Goal: Transaction & Acquisition: Purchase product/service

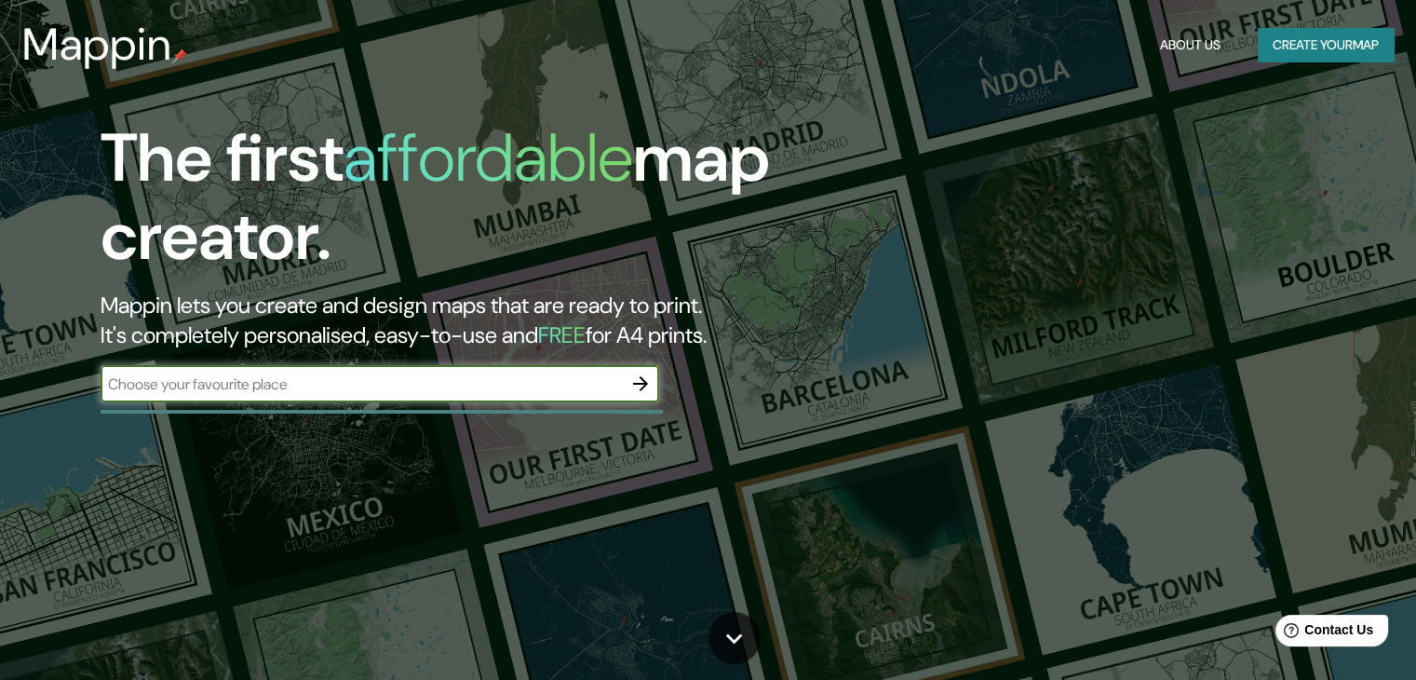
click at [653, 386] on button "button" at bounding box center [640, 383] width 37 height 37
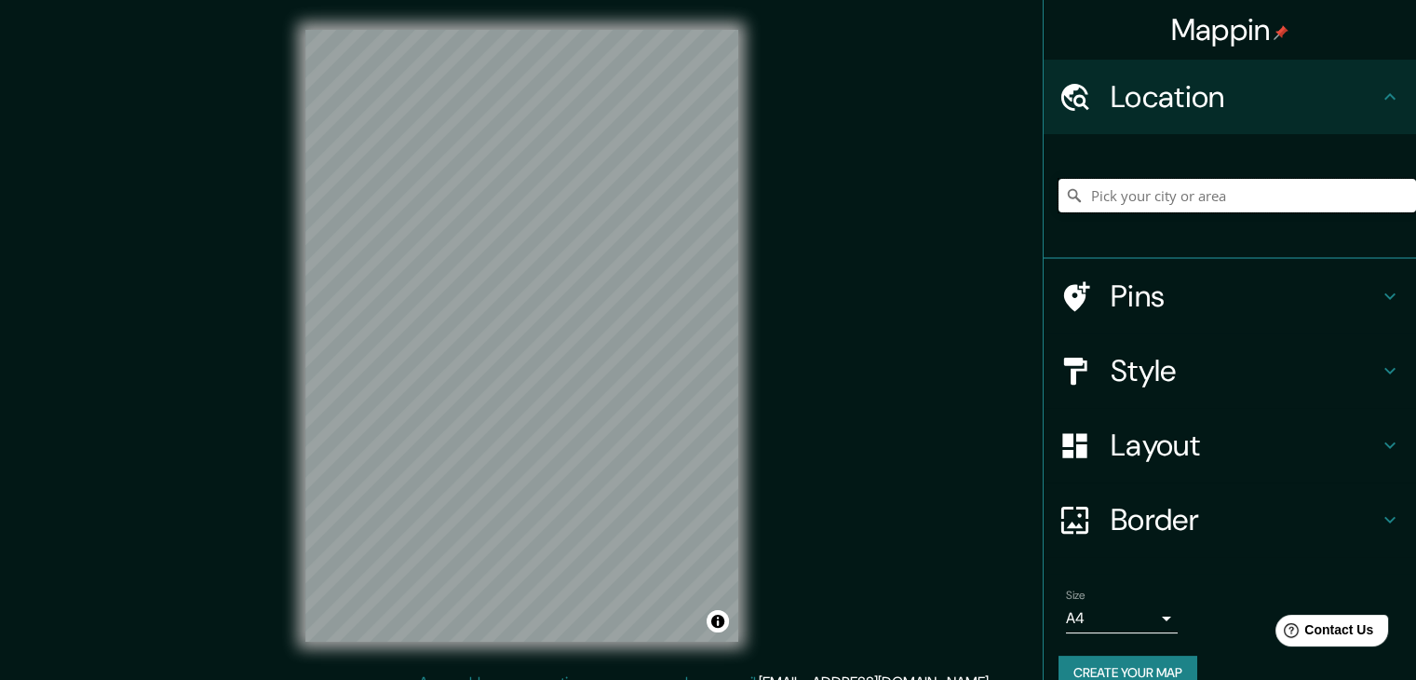
drag, startPoint x: 1174, startPoint y: 186, endPoint x: 1158, endPoint y: 217, distance: 34.6
click at [1174, 188] on input "Pick your city or area" at bounding box center [1236, 196] width 357 height 34
type input "Toluca, Estado de México, México"
click at [1236, 282] on h4 "Pins" at bounding box center [1245, 295] width 268 height 37
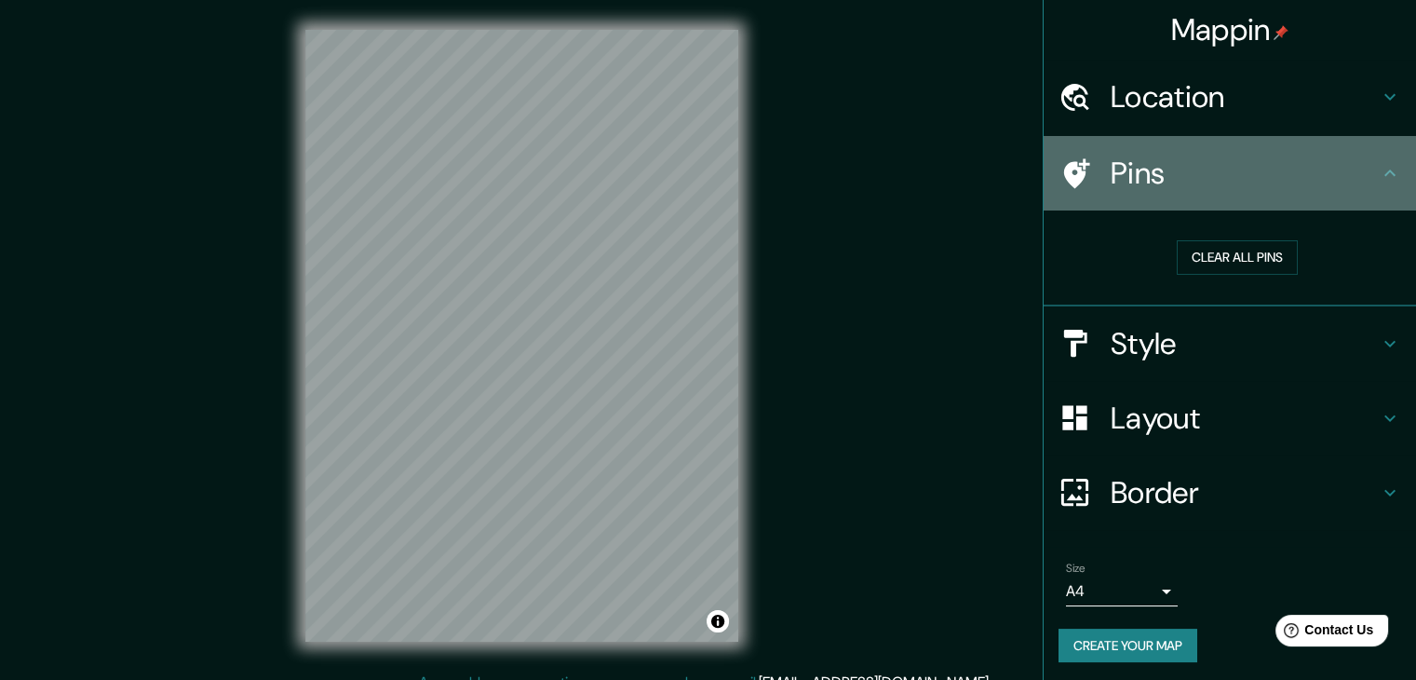
click at [1202, 194] on div "Pins" at bounding box center [1230, 173] width 372 height 74
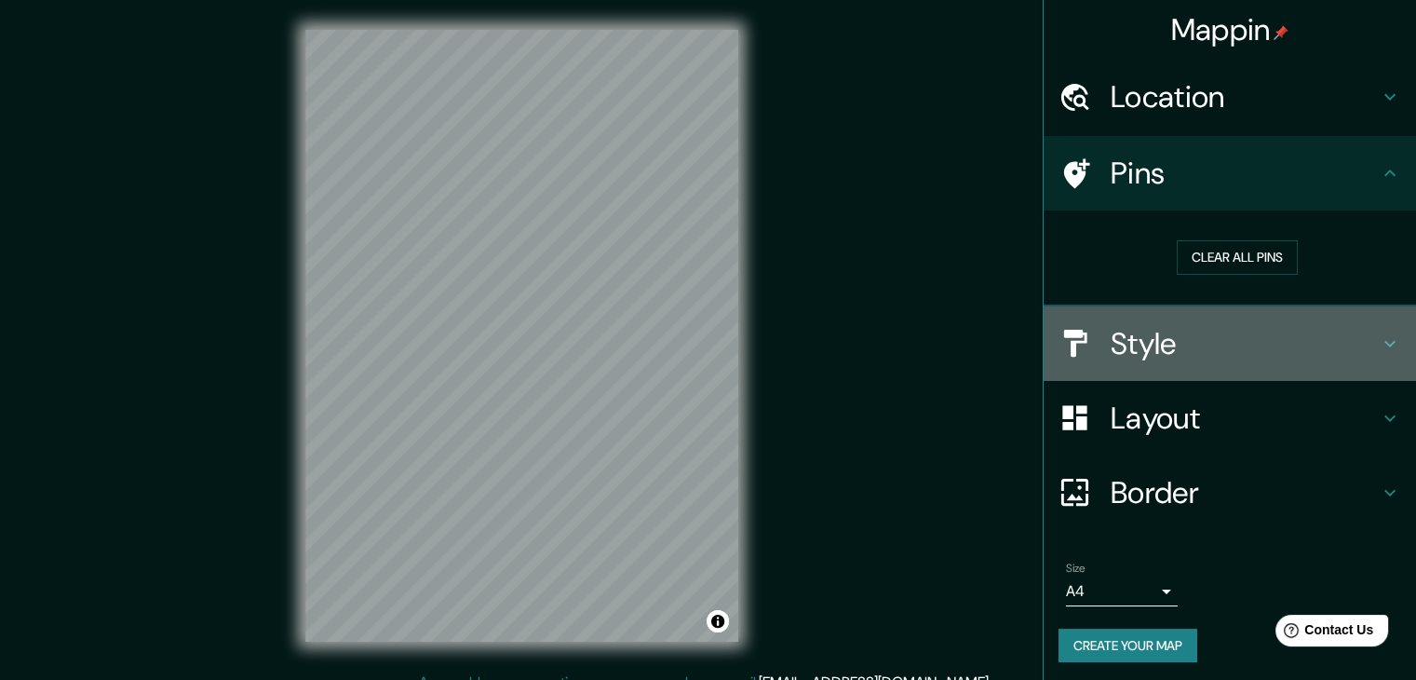
click at [1197, 358] on h4 "Style" at bounding box center [1245, 343] width 268 height 37
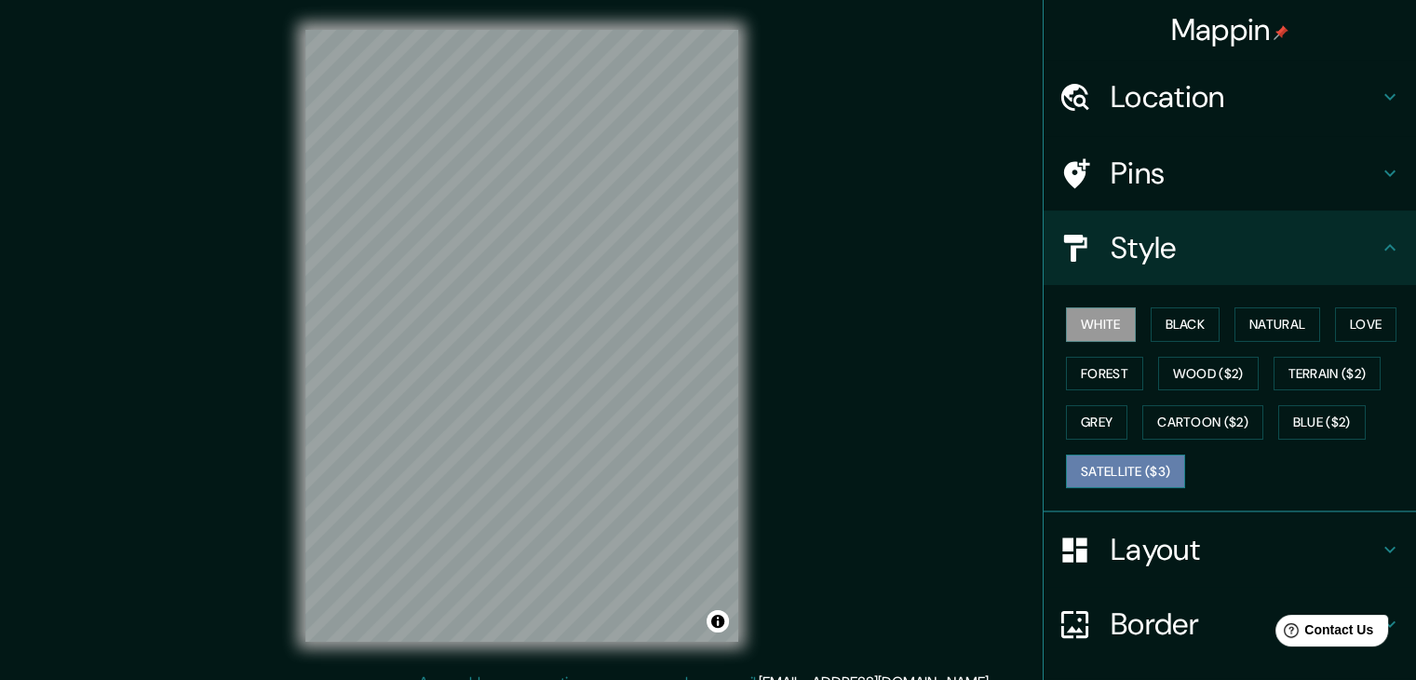
click at [1159, 465] on button "Satellite ($3)" at bounding box center [1125, 471] width 119 height 34
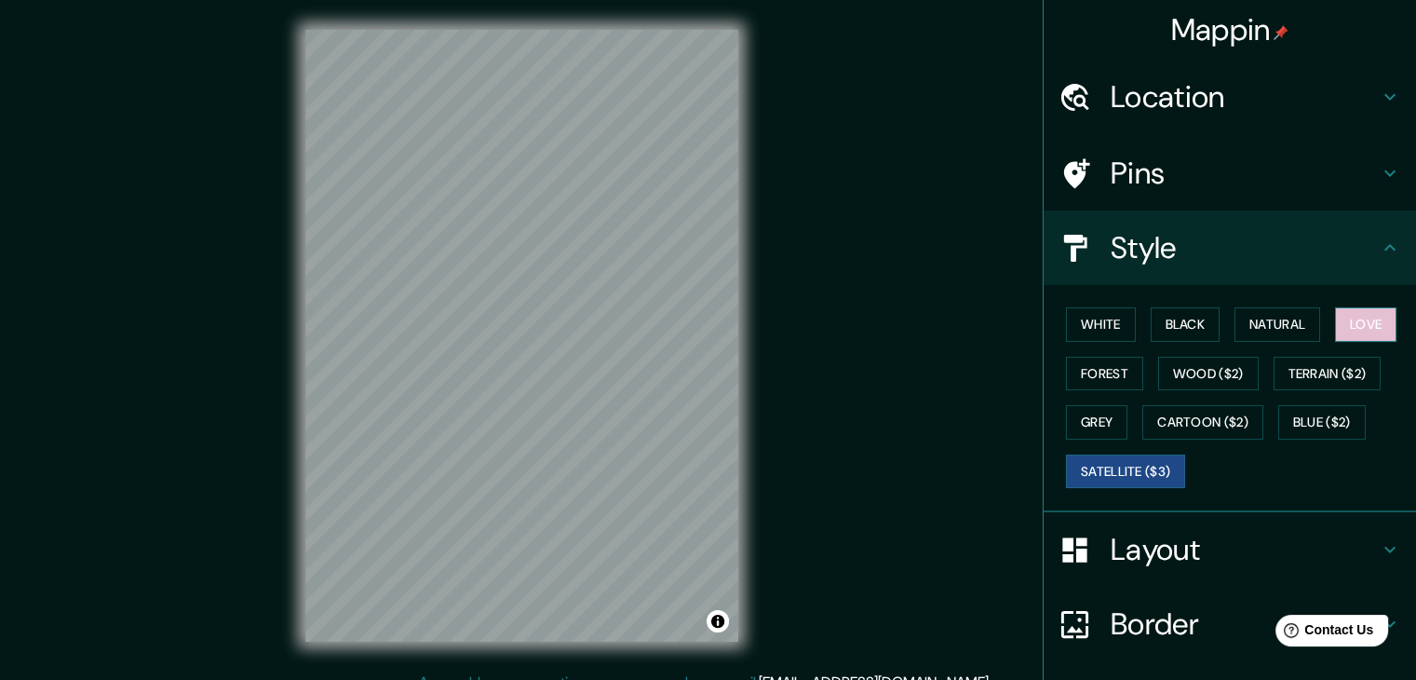
click at [1337, 319] on button "Love" at bounding box center [1365, 324] width 61 height 34
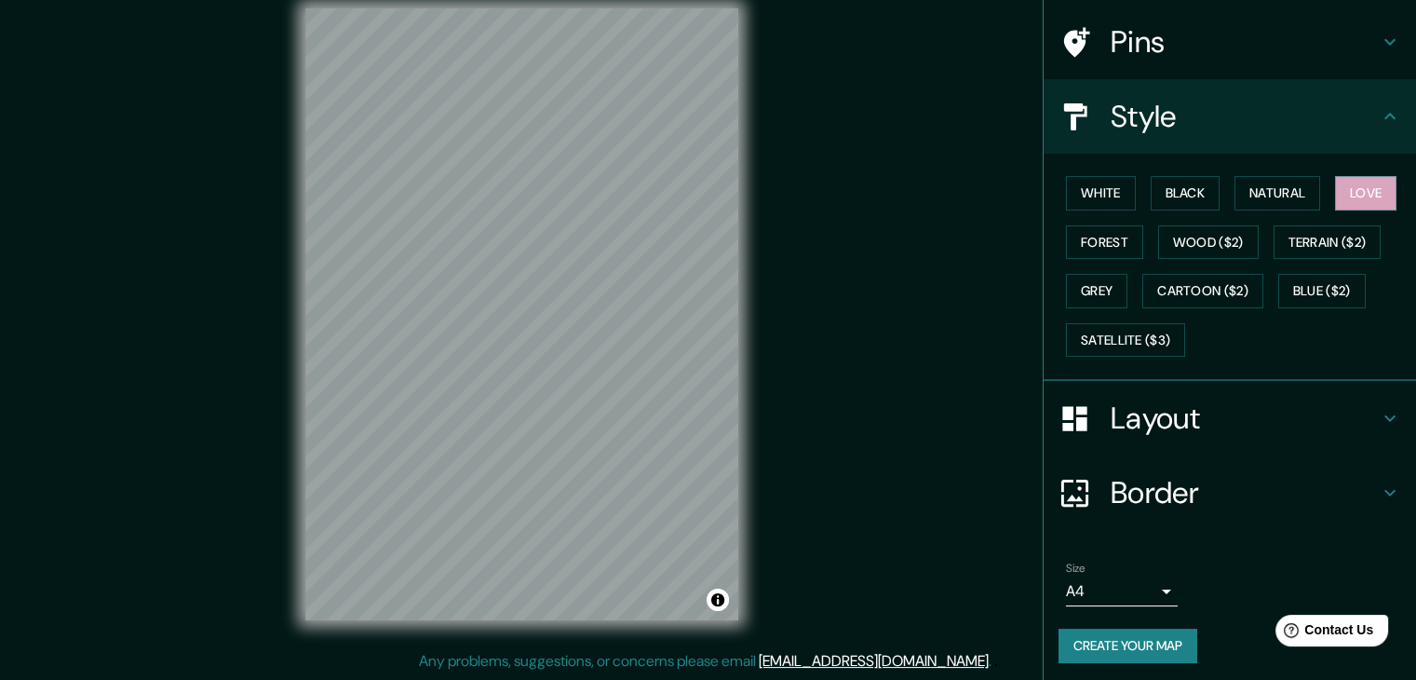
scroll to position [134, 0]
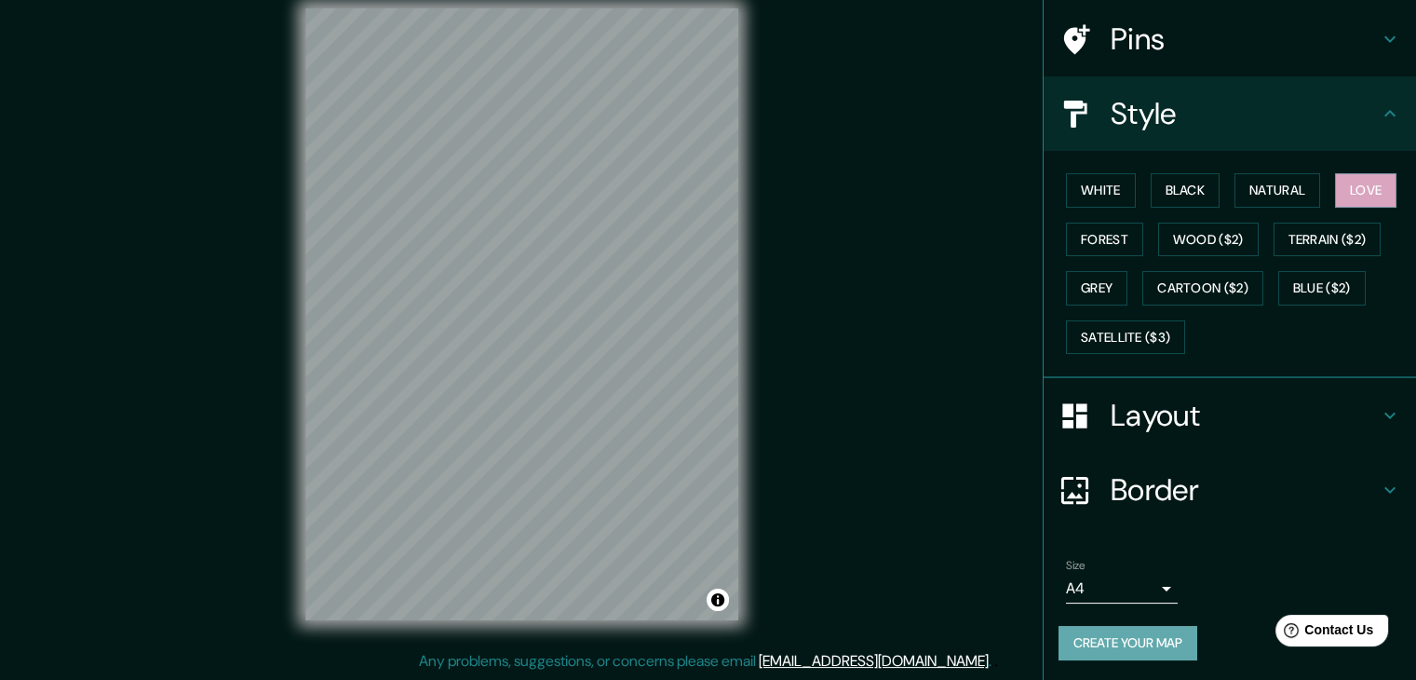
click at [1121, 650] on button "Create your map" at bounding box center [1127, 643] width 139 height 34
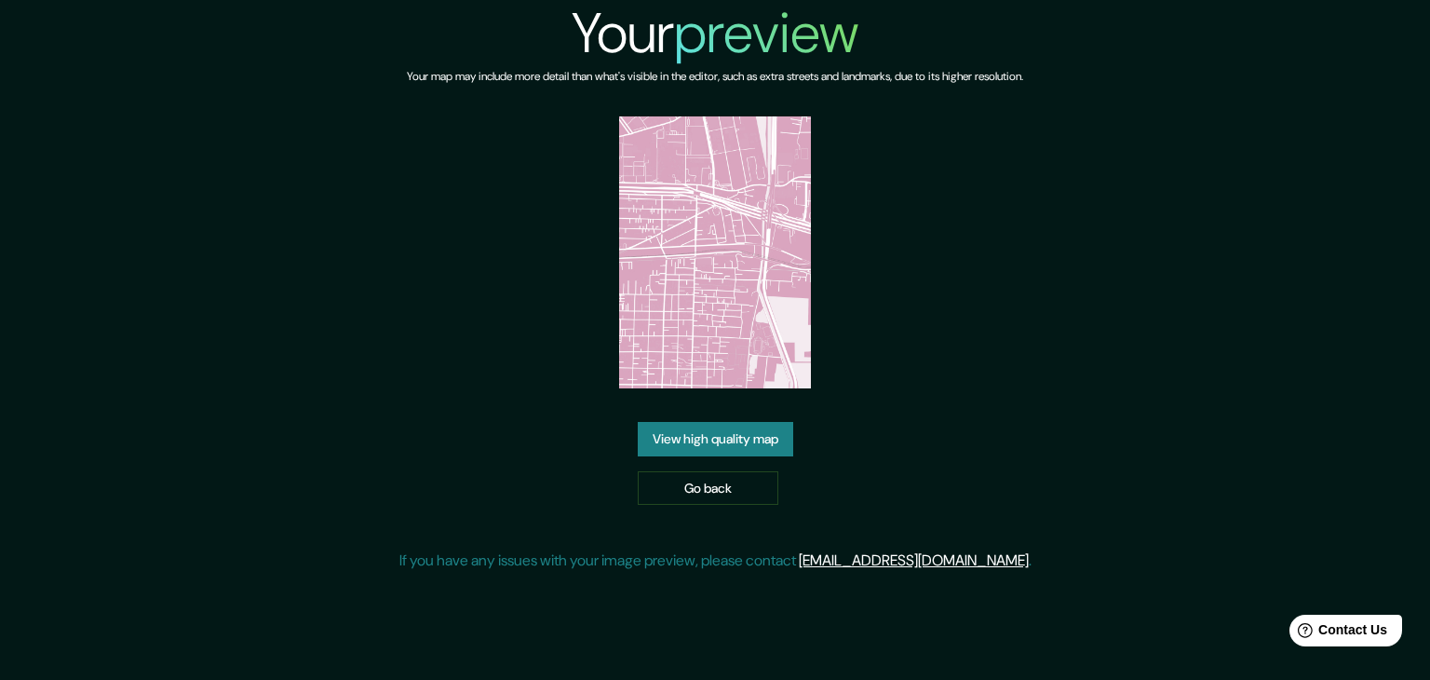
click at [750, 442] on link "View high quality map" at bounding box center [715, 439] width 155 height 34
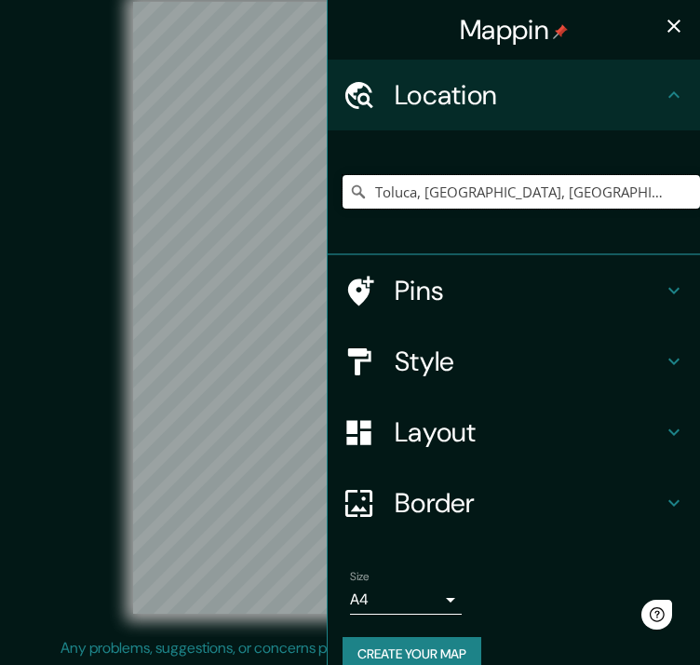
click at [497, 179] on input "Toluca, Estado de México, México" at bounding box center [521, 192] width 357 height 34
click at [436, 293] on h4 "Pins" at bounding box center [529, 291] width 268 height 34
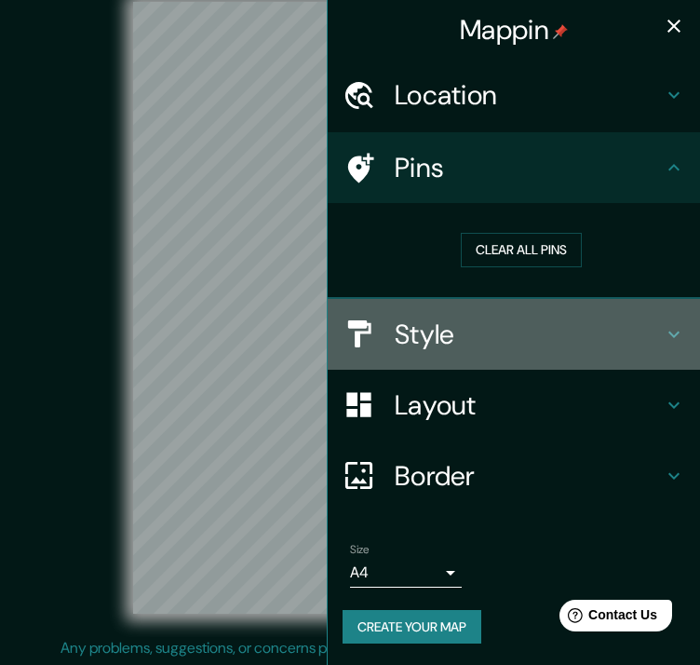
click at [446, 340] on h4 "Style" at bounding box center [529, 334] width 268 height 34
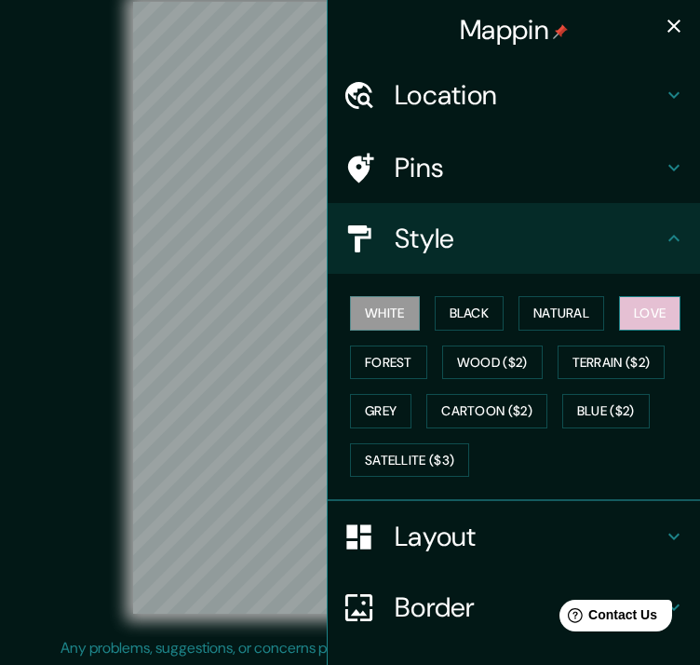
click at [626, 321] on button "Love" at bounding box center [649, 313] width 61 height 34
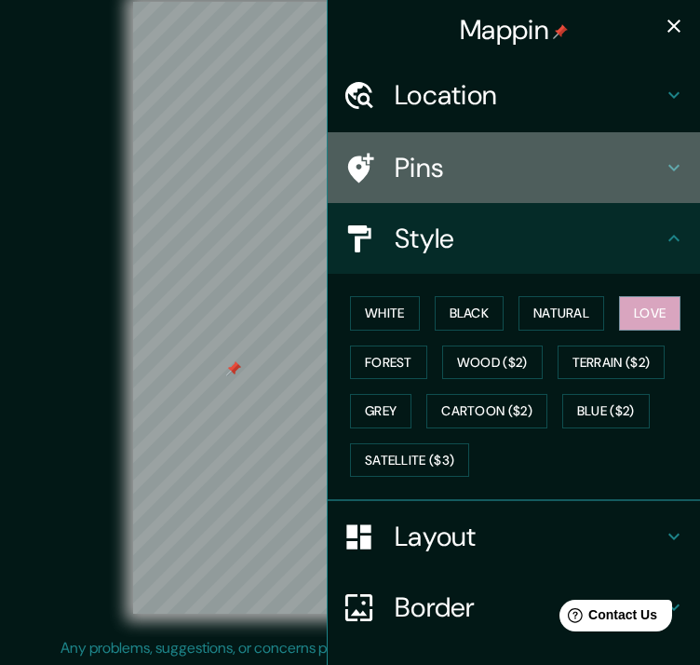
click at [509, 141] on div "Pins" at bounding box center [514, 167] width 372 height 71
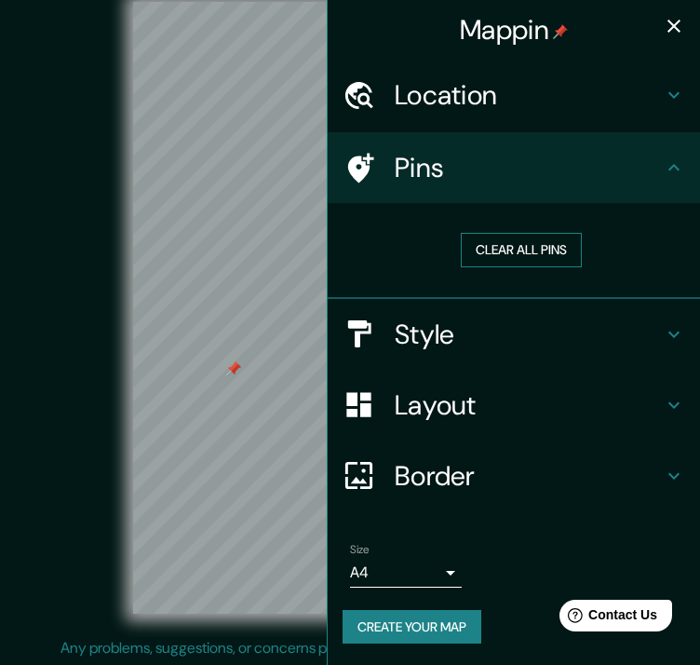
click at [503, 249] on button "Clear all pins" at bounding box center [521, 250] width 121 height 34
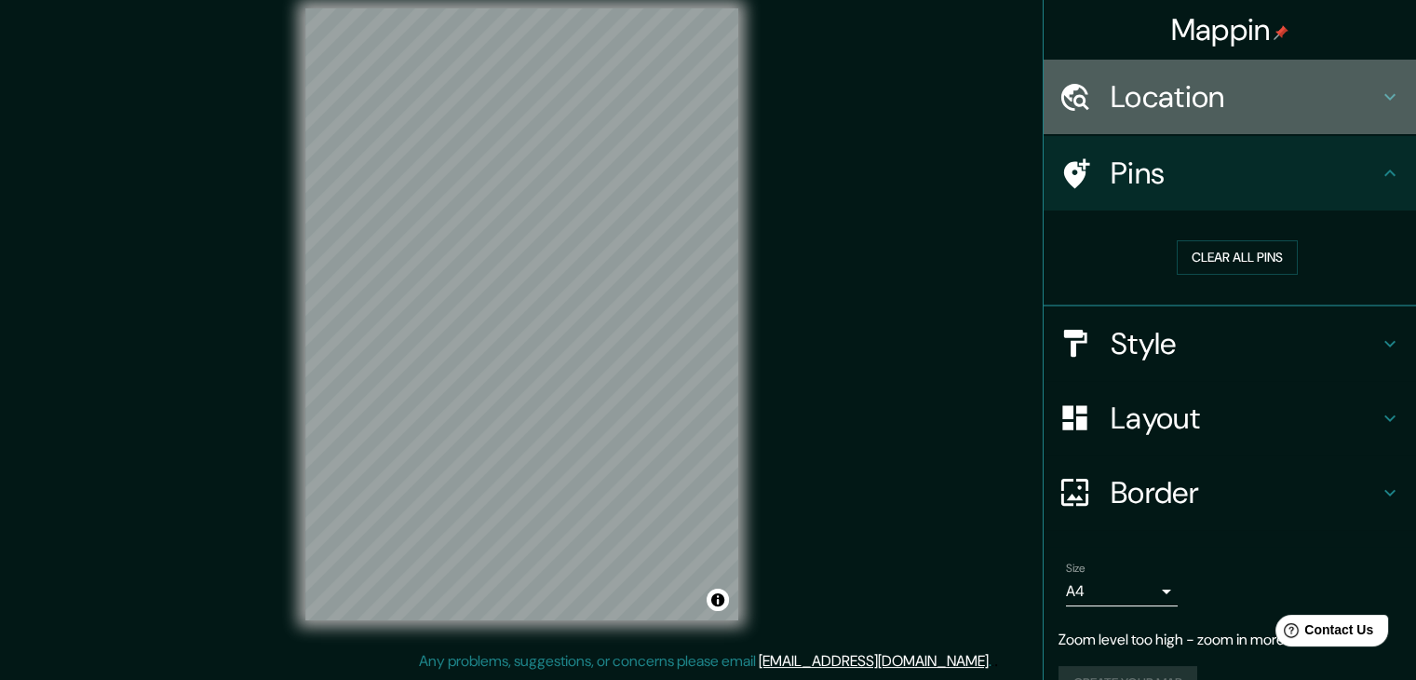
click at [699, 111] on h4 "Location" at bounding box center [1245, 96] width 268 height 37
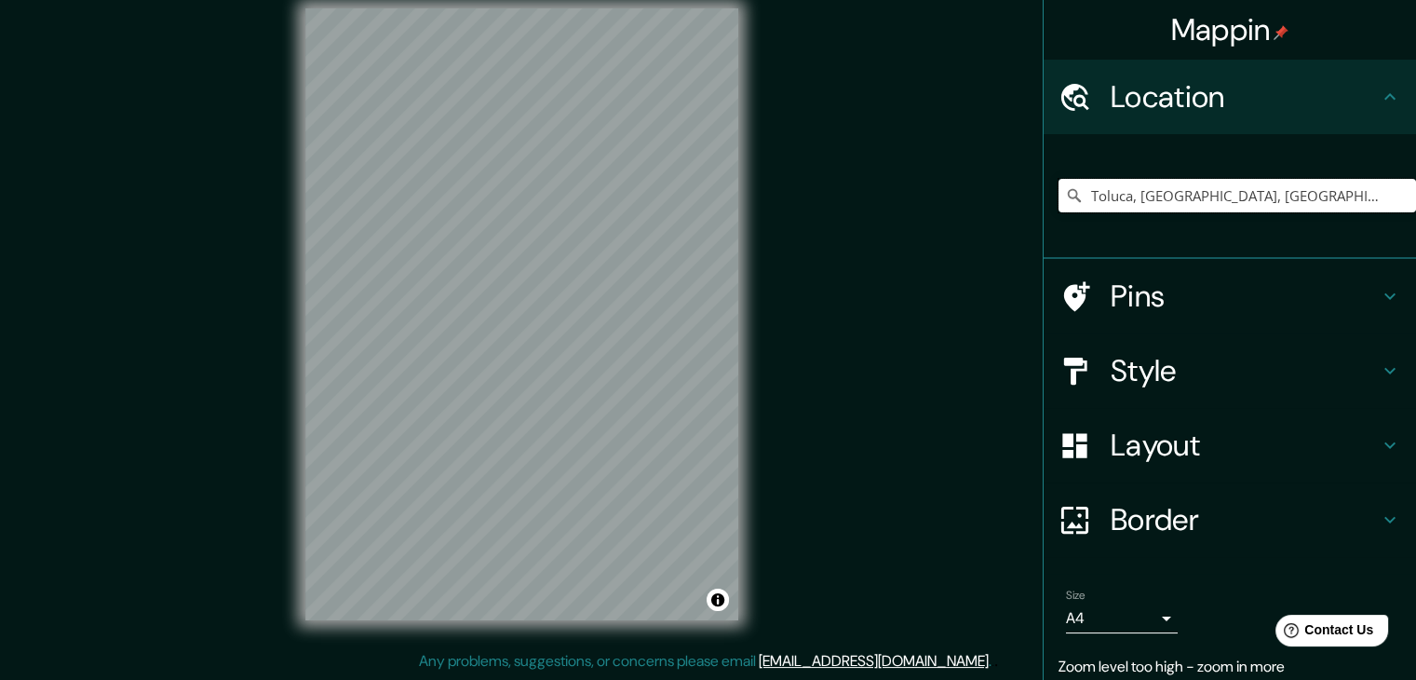
click at [699, 203] on input "Toluca, Estado de México, México" at bounding box center [1236, 196] width 357 height 34
click at [699, 198] on input "Toluca, Estado de México, México" at bounding box center [1236, 196] width 357 height 34
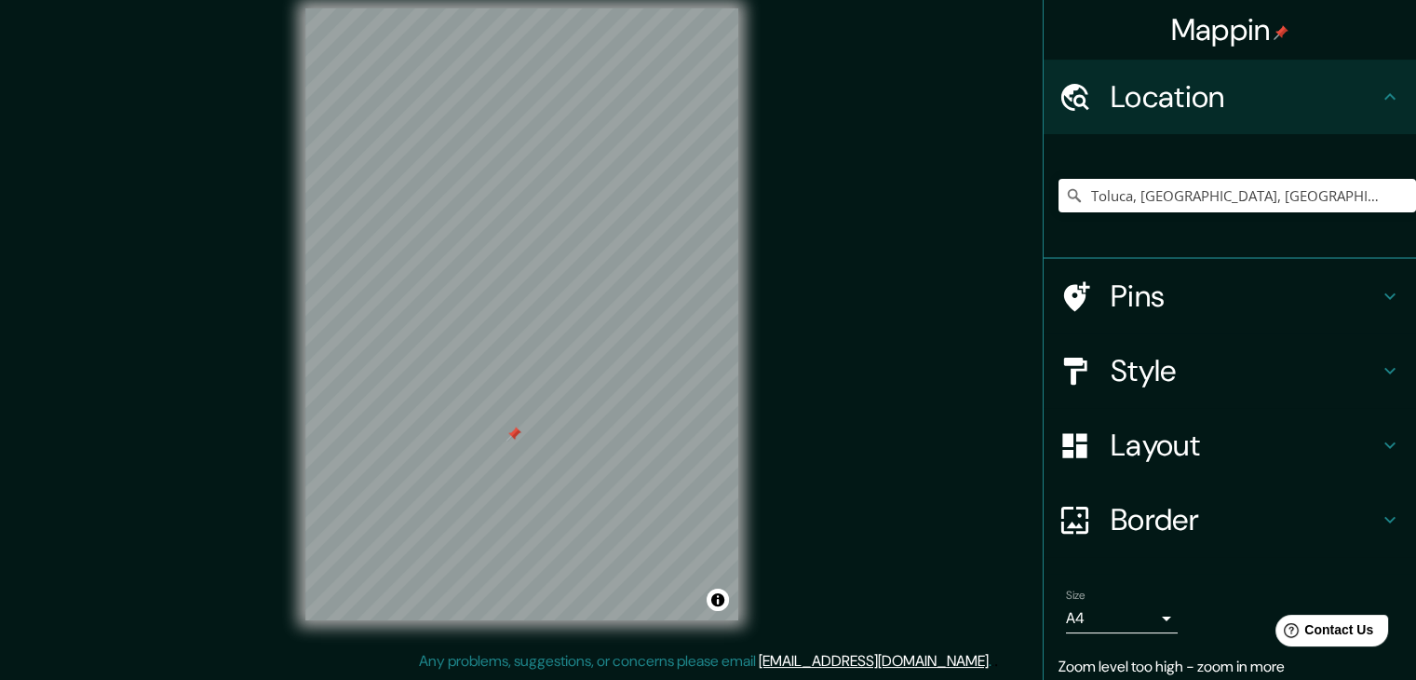
click at [699, 324] on div "Pins" at bounding box center [1230, 296] width 372 height 74
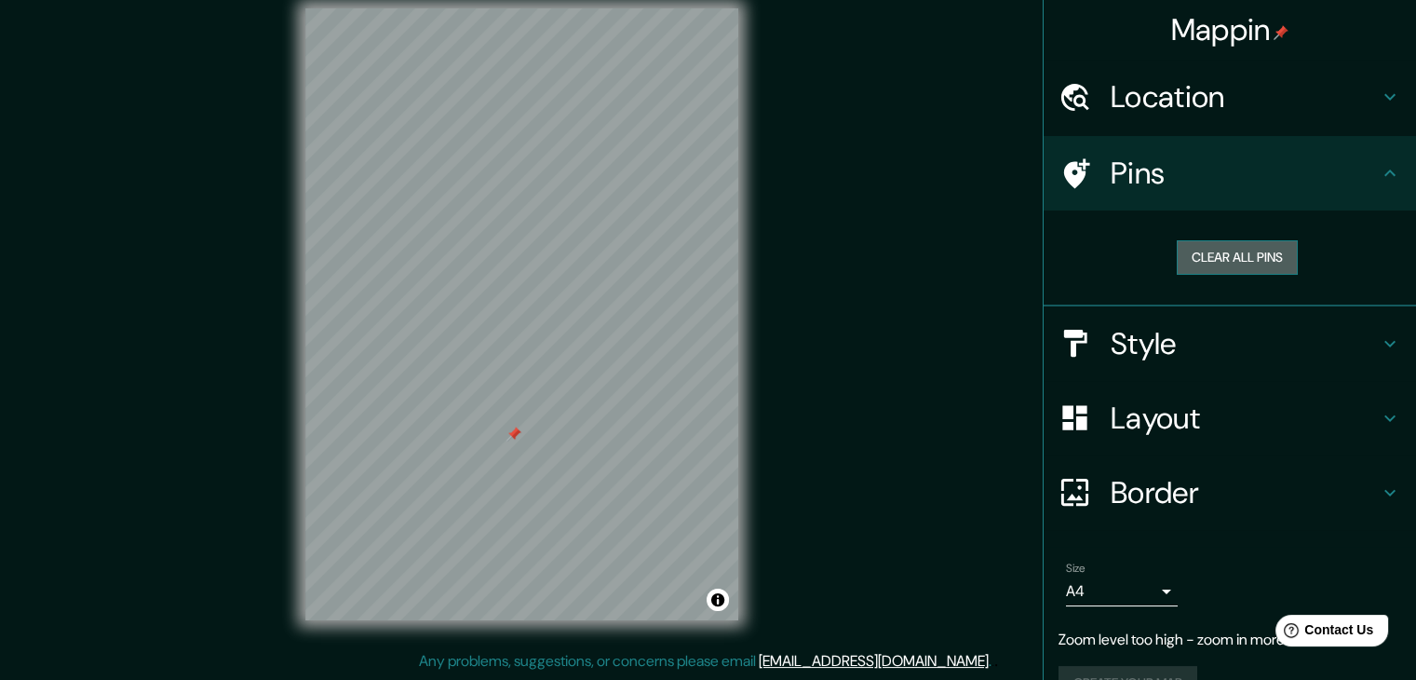
click at [699, 243] on button "Clear all pins" at bounding box center [1237, 257] width 121 height 34
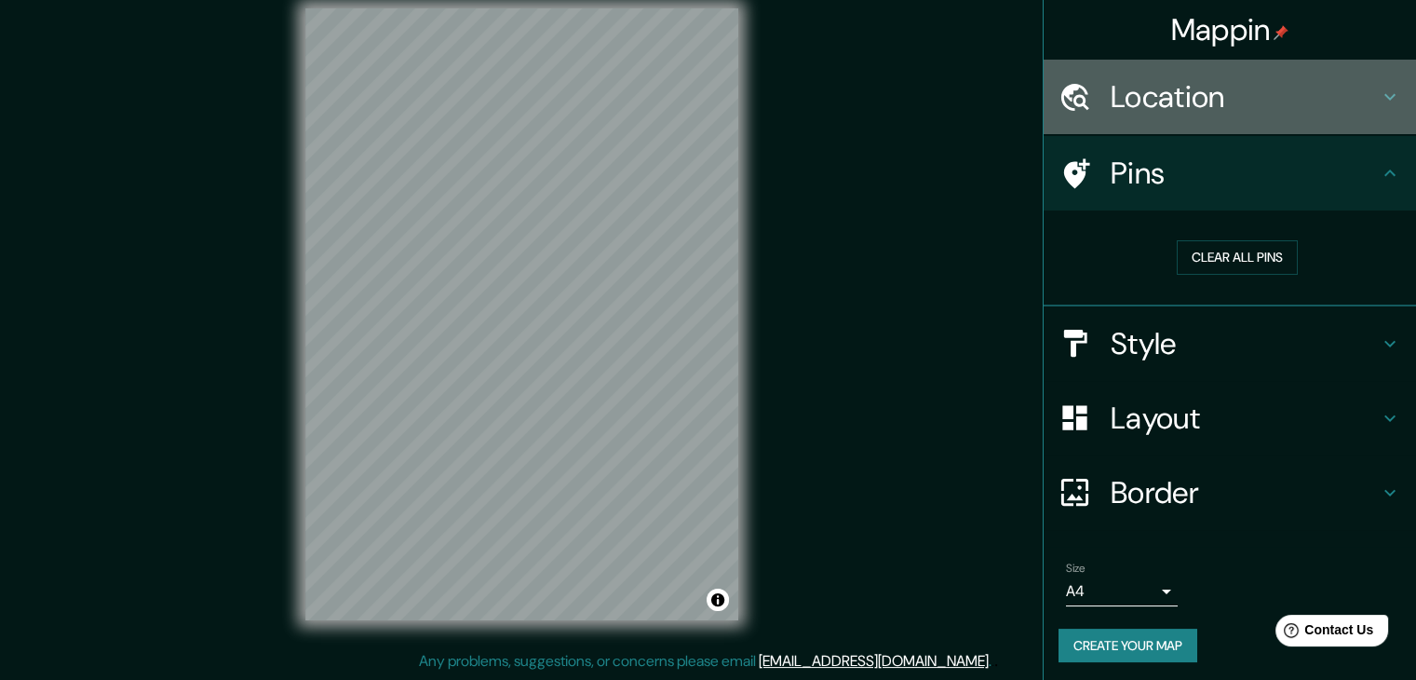
click at [699, 101] on h4 "Location" at bounding box center [1245, 96] width 268 height 37
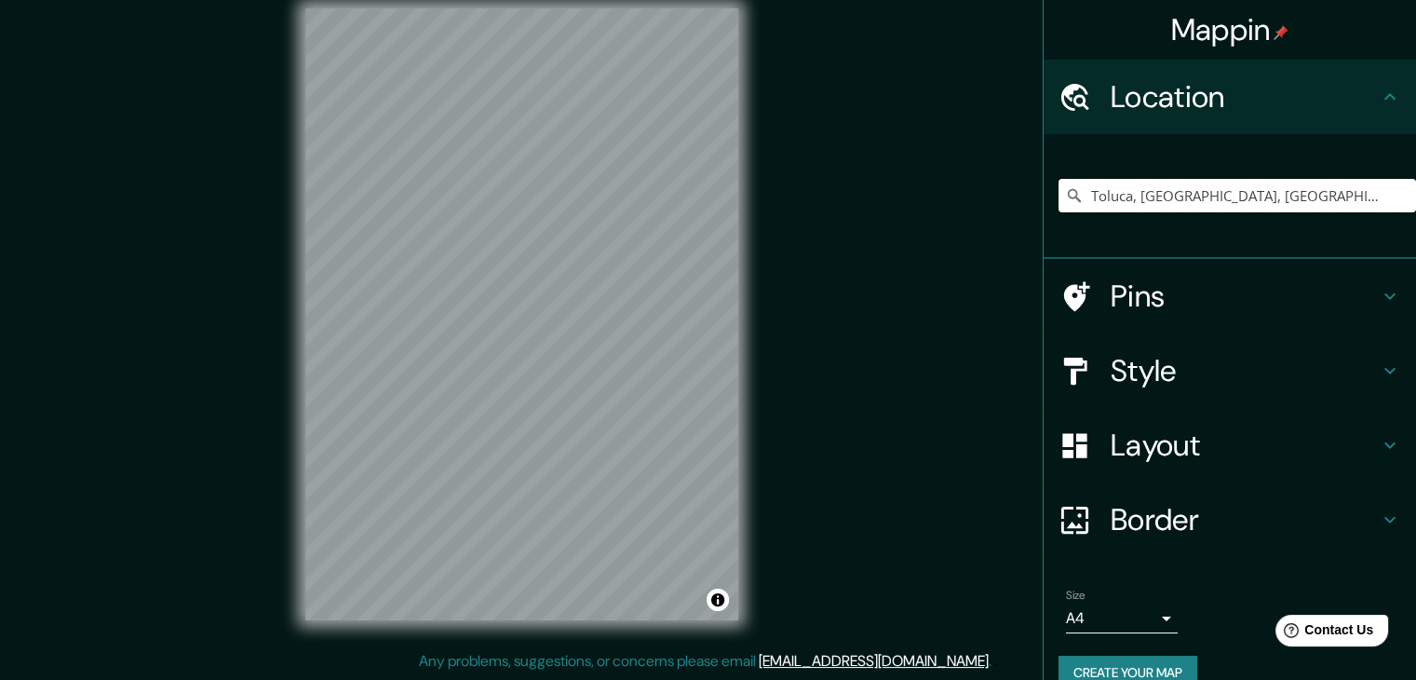
click at [699, 183] on input "Toluca, Estado de México, México" at bounding box center [1236, 196] width 357 height 34
click at [699, 183] on input "Pick your city or area" at bounding box center [1236, 196] width 357 height 34
paste input "Toluca, Estado de México, México"
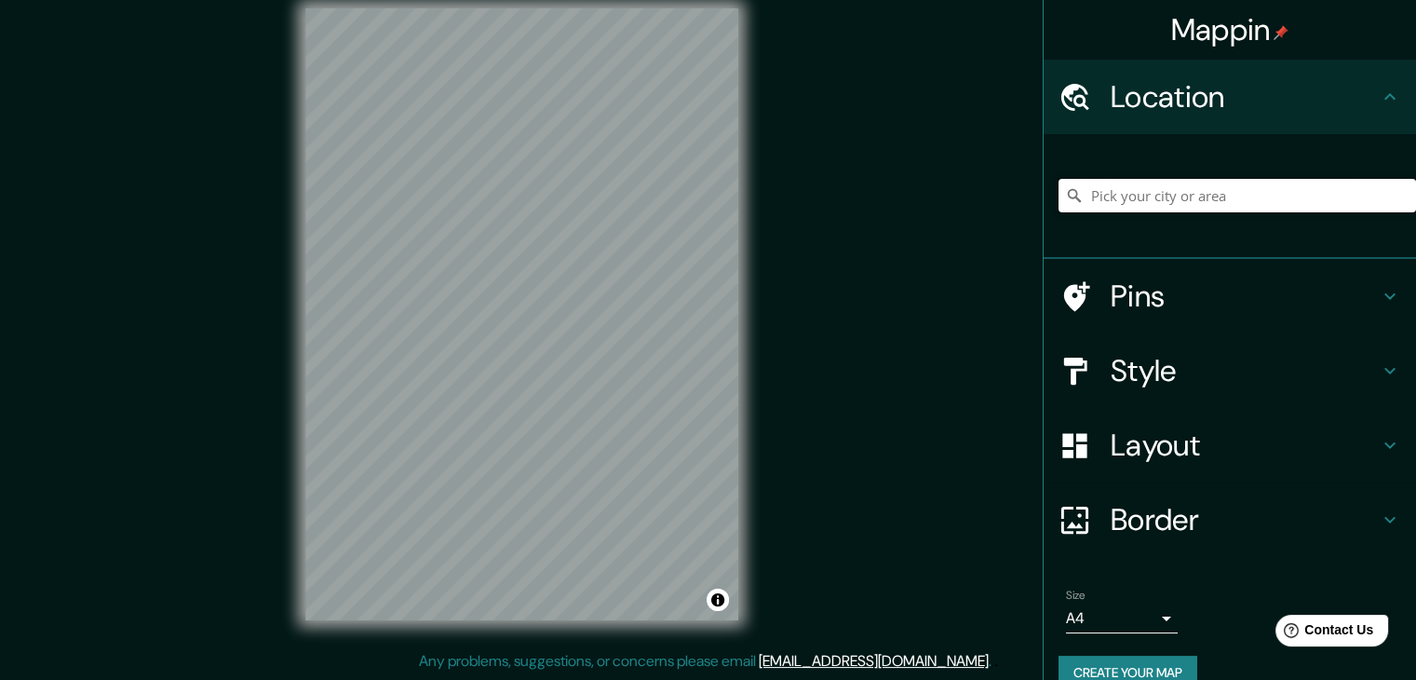
type input "Toluca, Estado de México, México"
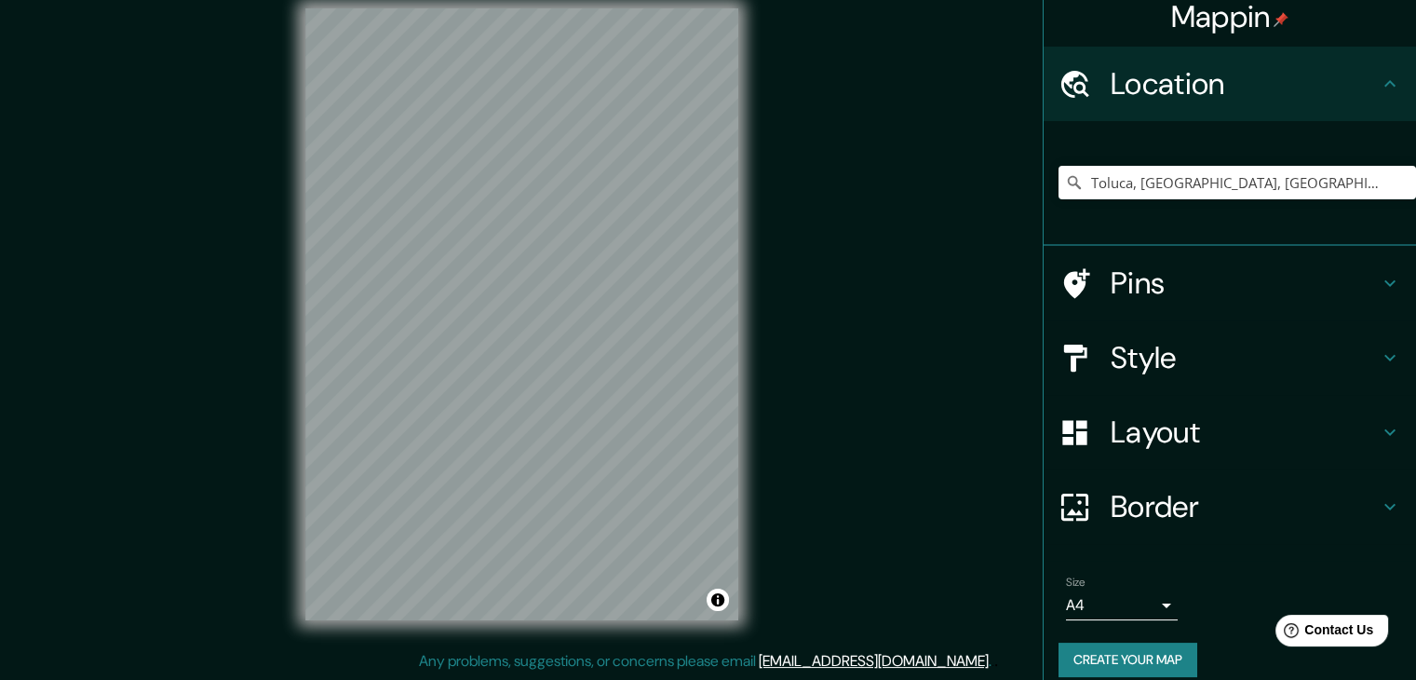
scroll to position [32, 0]
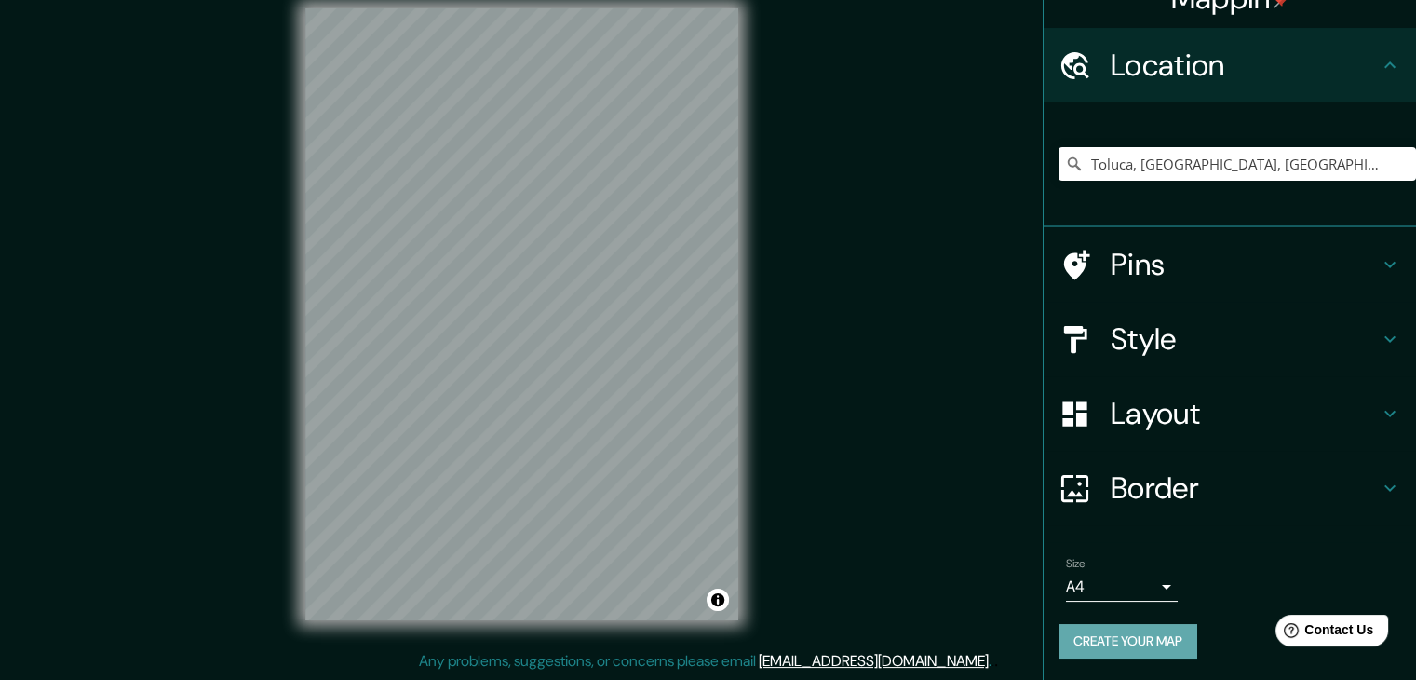
click at [699, 637] on button "Create your map" at bounding box center [1127, 641] width 139 height 34
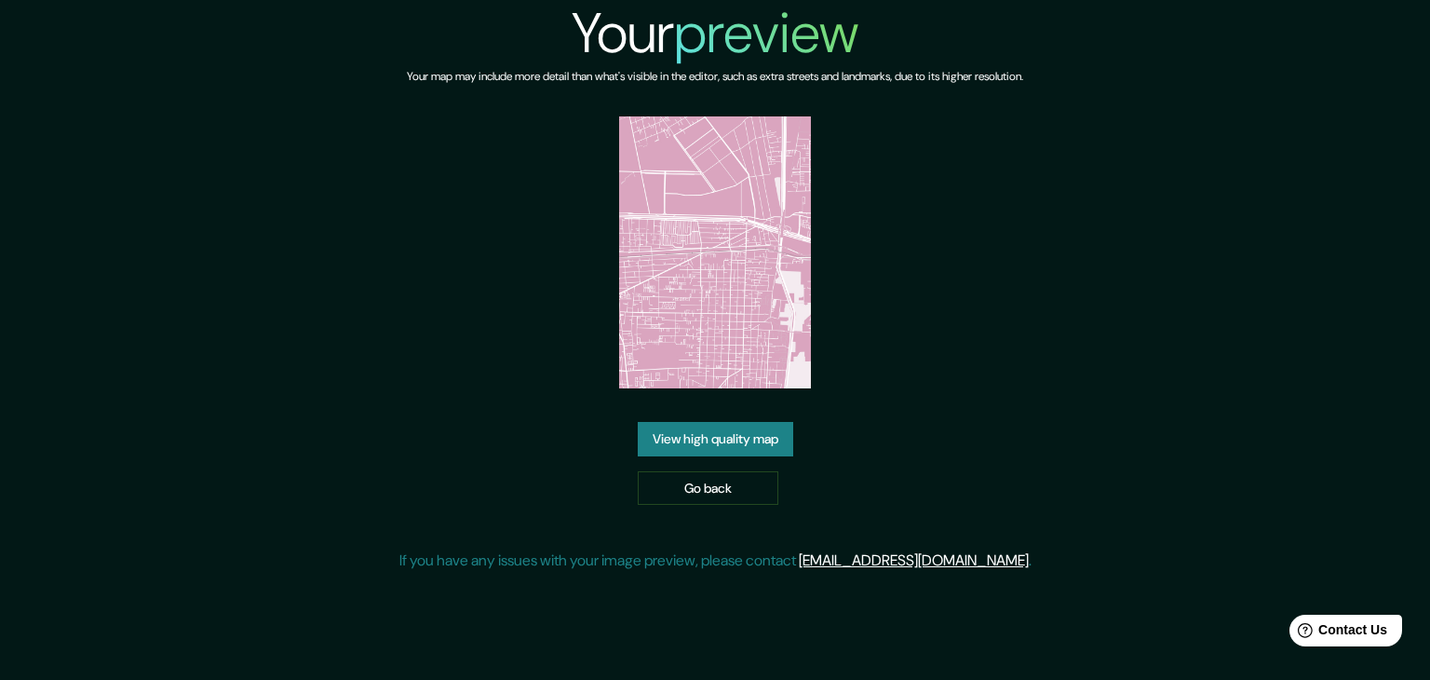
click at [676, 446] on link "View high quality map" at bounding box center [715, 439] width 155 height 34
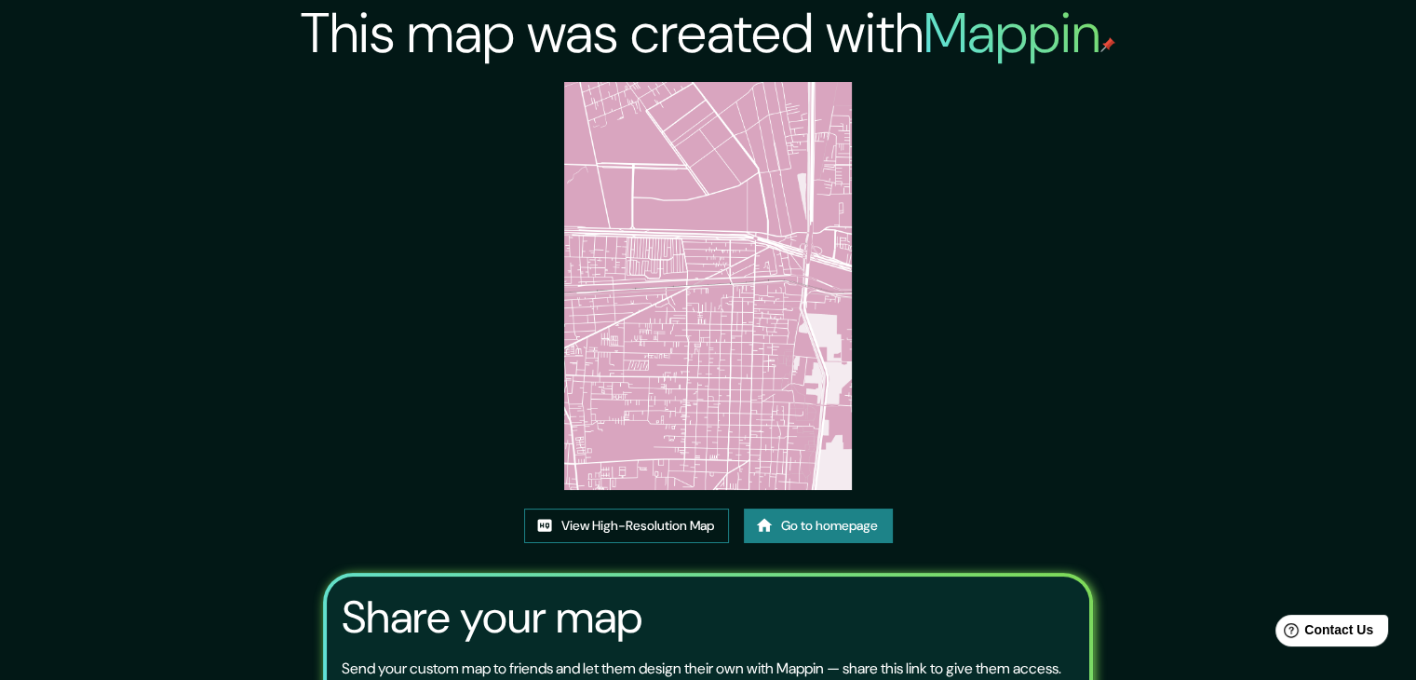
click at [656, 526] on link "View High-Resolution Map" at bounding box center [626, 525] width 205 height 34
click at [849, 530] on link "Go to homepage" at bounding box center [818, 525] width 149 height 34
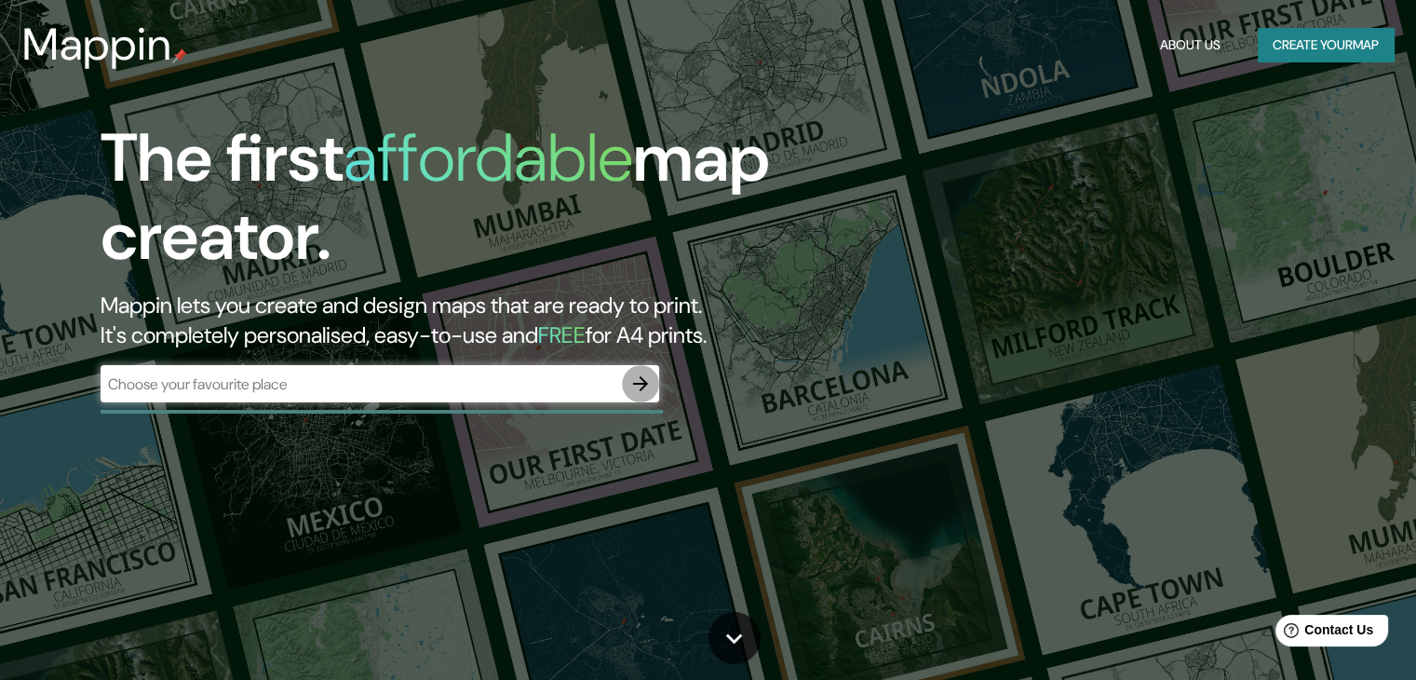
click at [645, 381] on icon "button" at bounding box center [640, 383] width 15 height 15
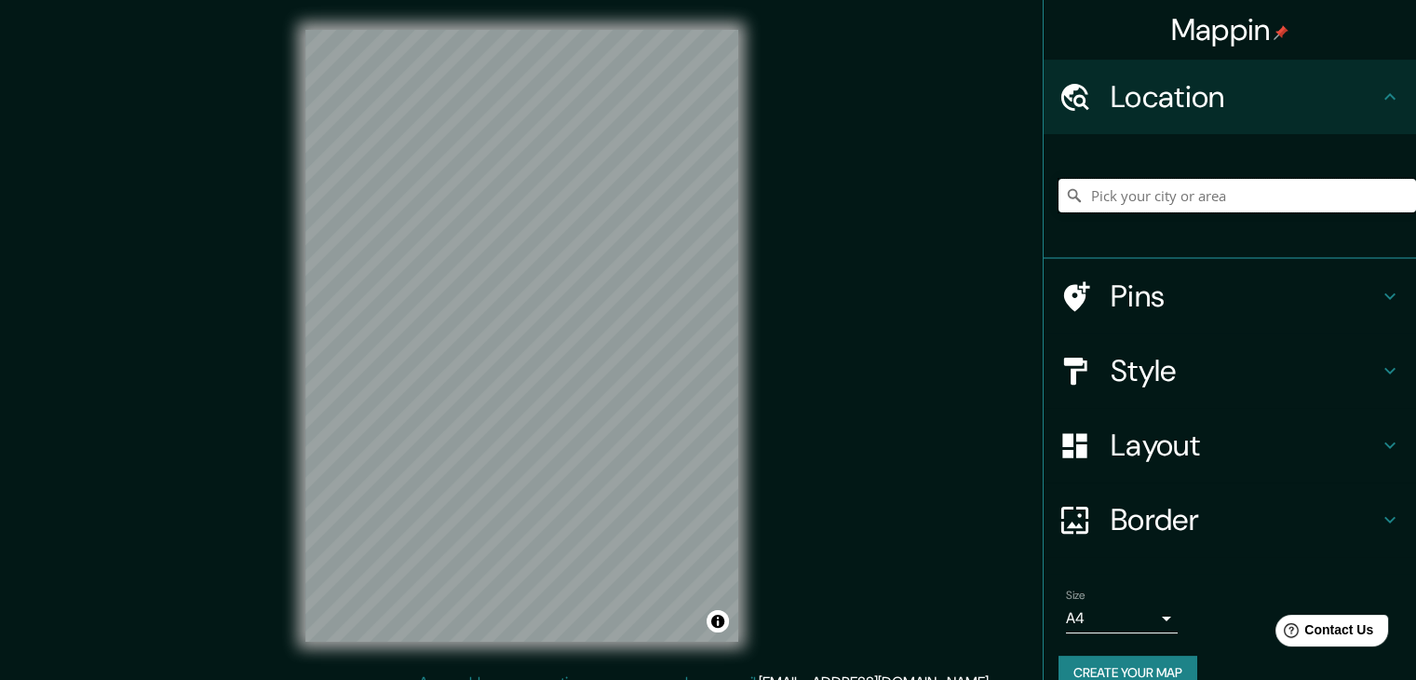
click at [1288, 200] on input "Pick your city or area" at bounding box center [1236, 196] width 357 height 34
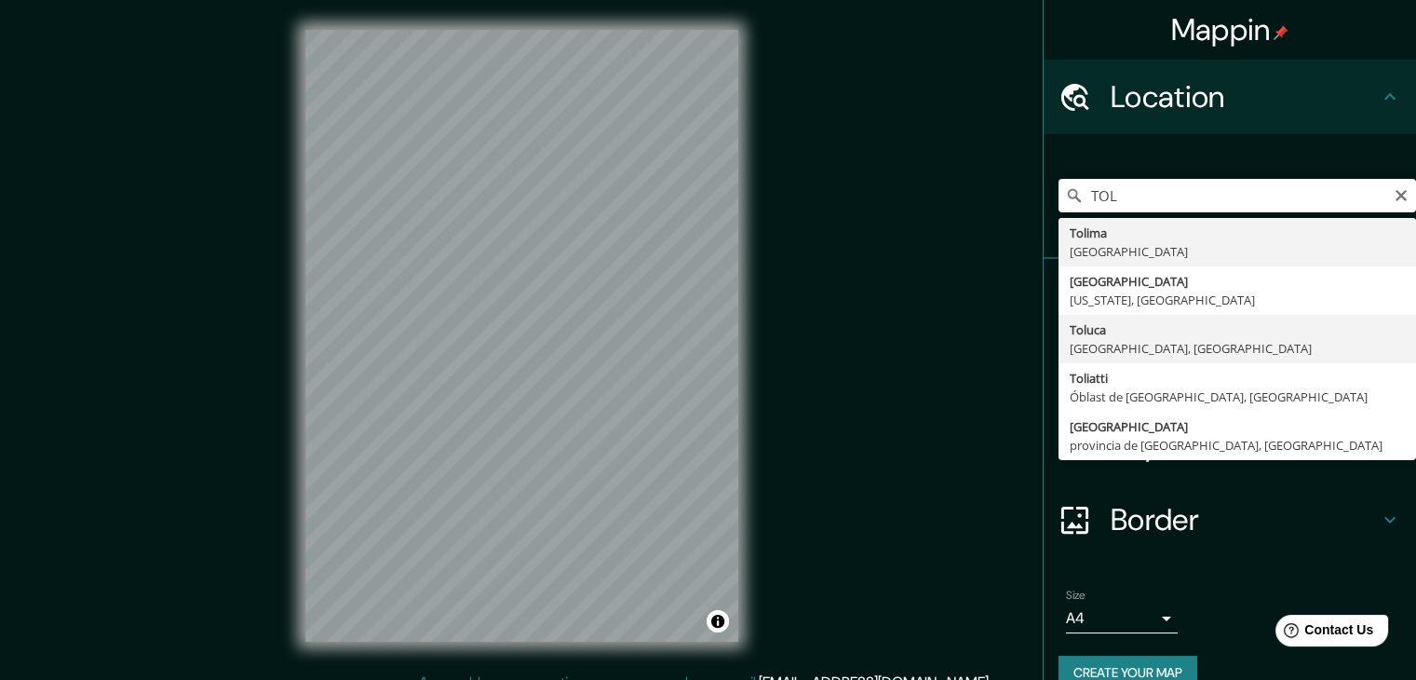
type input "Toluca, Estado de México, México"
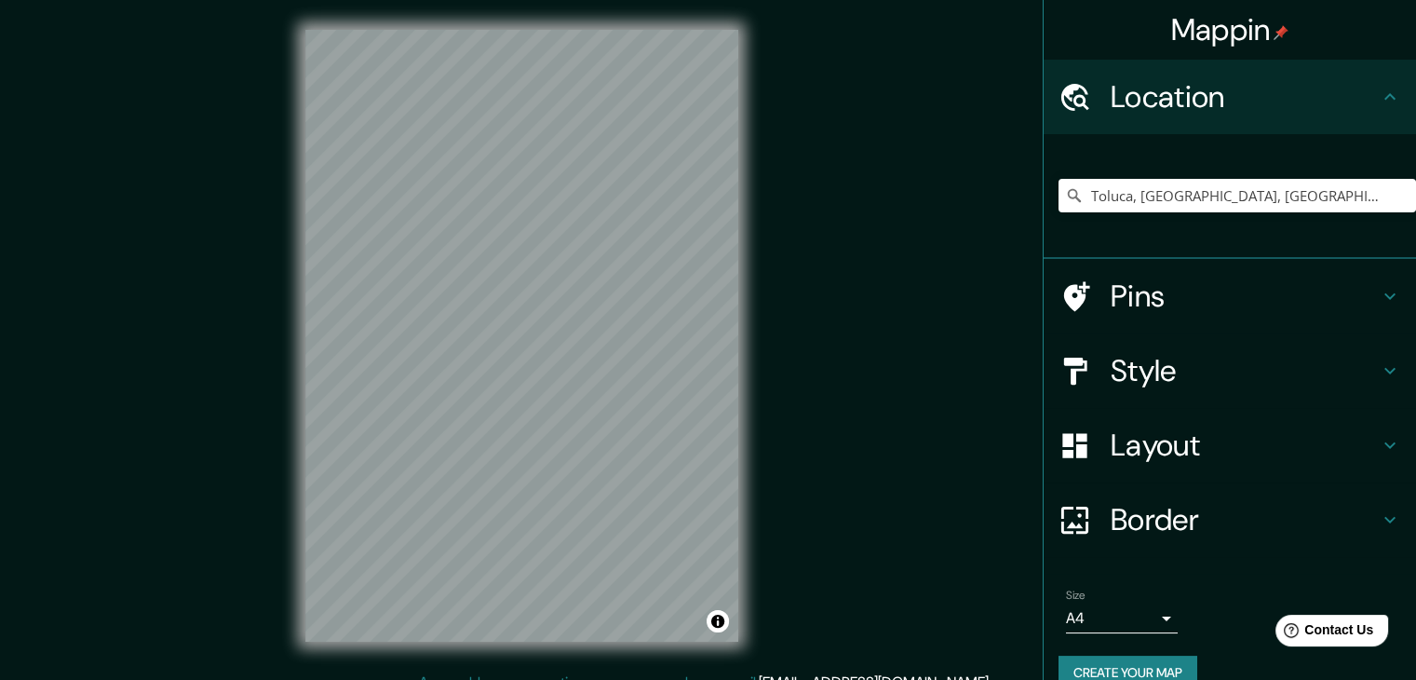
click at [1171, 370] on h4 "Style" at bounding box center [1245, 370] width 268 height 37
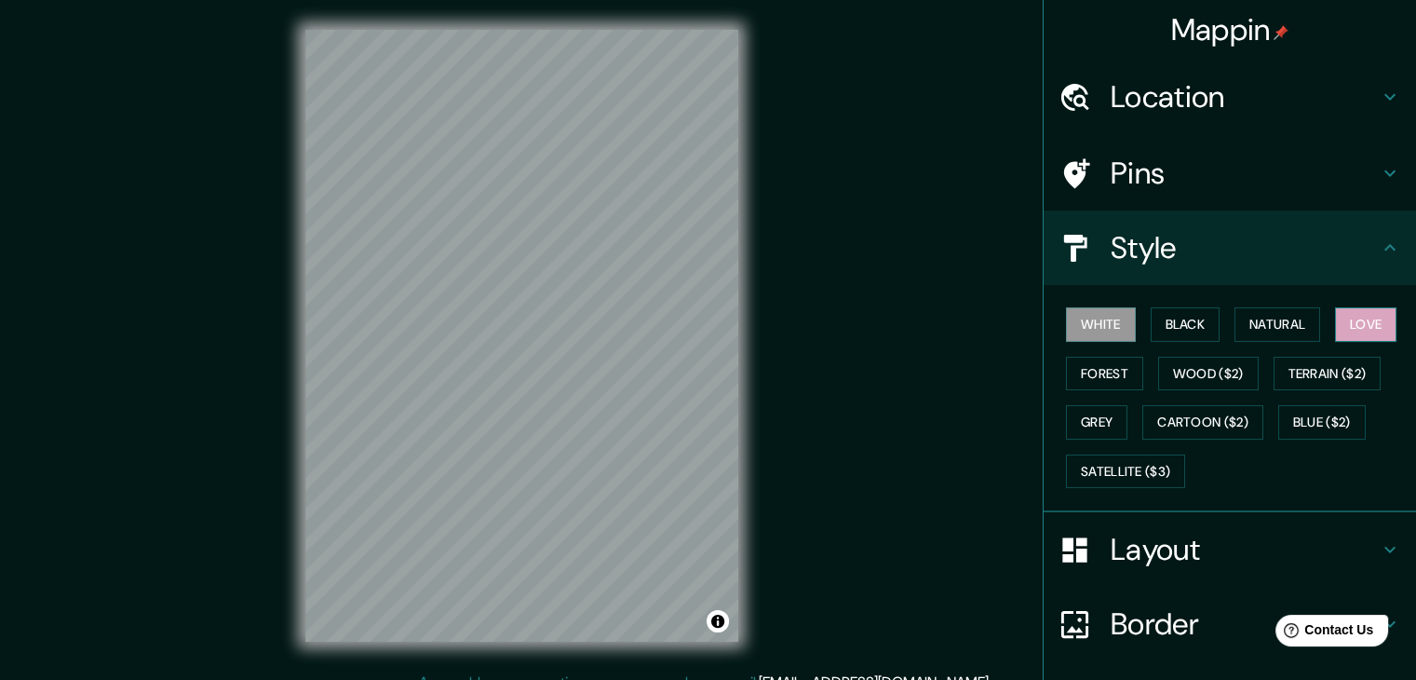
click at [1363, 327] on button "Love" at bounding box center [1365, 324] width 61 height 34
drag, startPoint x: 738, startPoint y: 101, endPoint x: 914, endPoint y: 504, distance: 439.0
click at [914, 504] on div "Mappin Location Toluca, Estado de México, México Pins Style White Black Natural…" at bounding box center [708, 350] width 1416 height 701
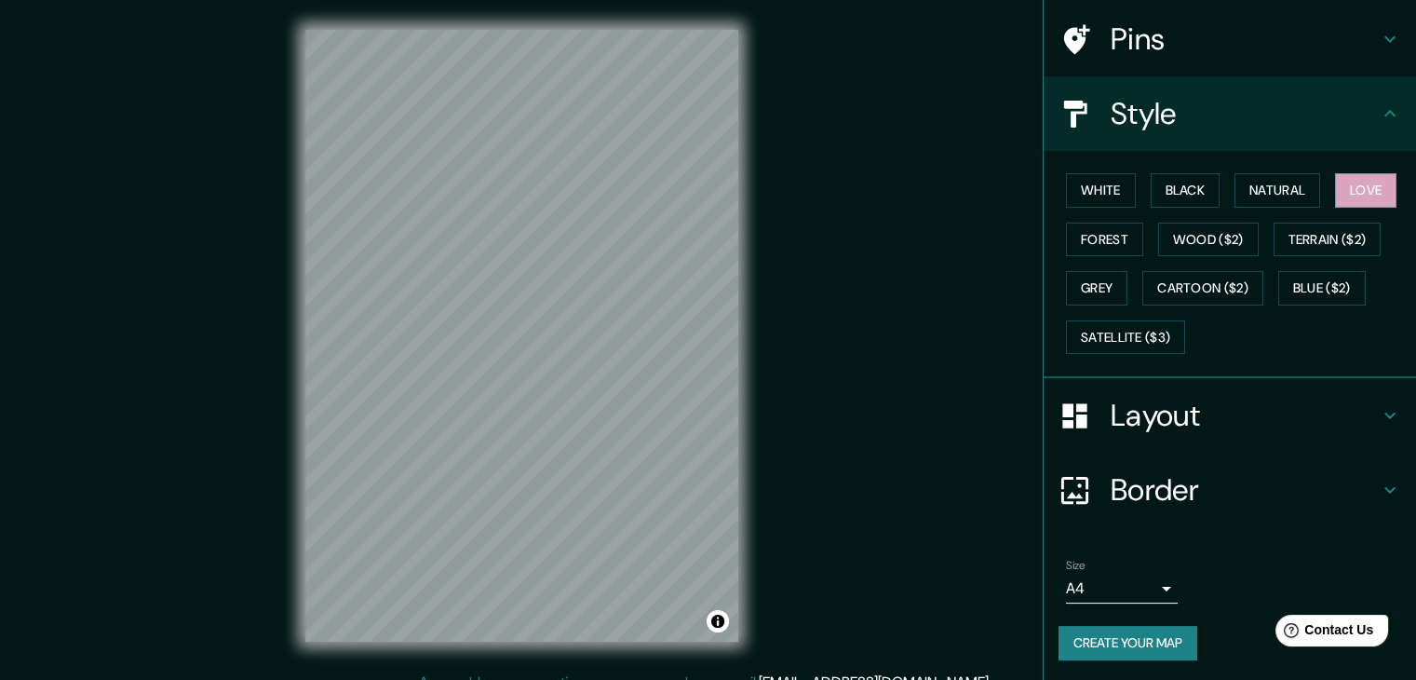
click at [1163, 634] on button "Create your map" at bounding box center [1127, 643] width 139 height 34
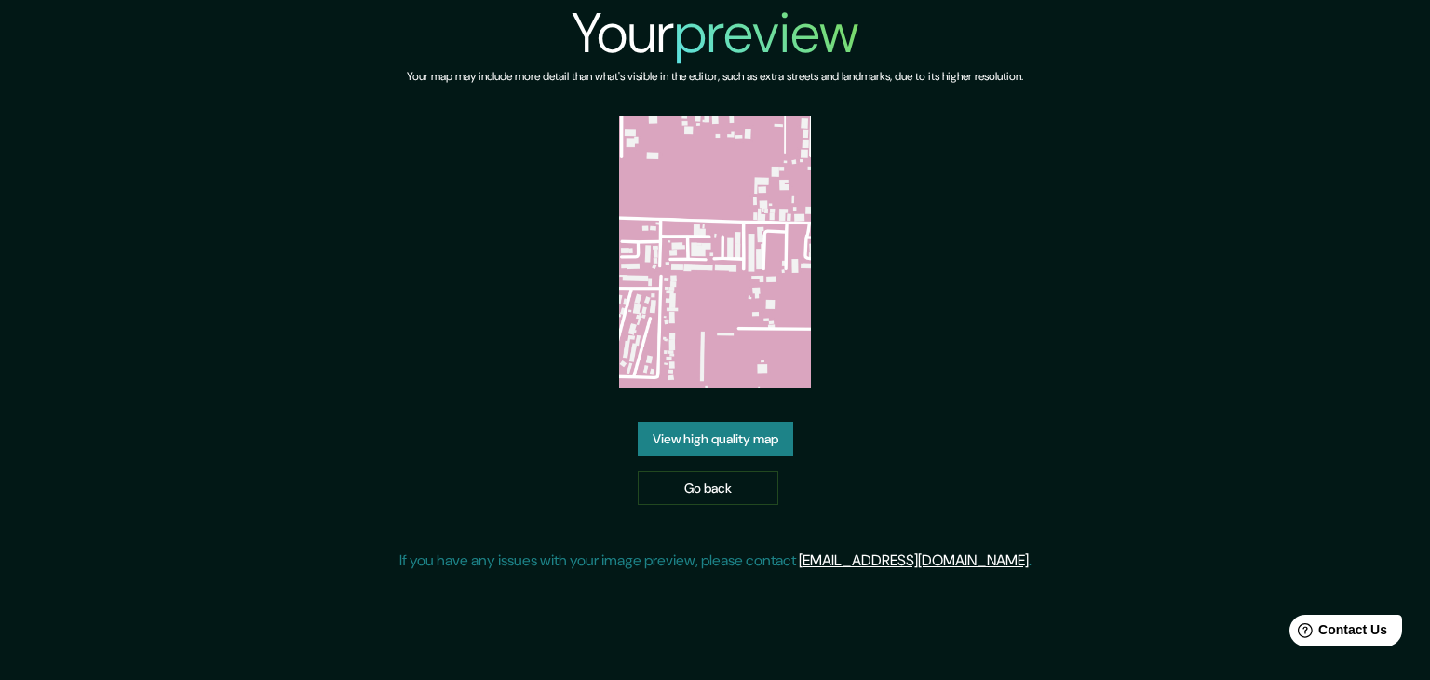
click at [750, 451] on link "View high quality map" at bounding box center [715, 439] width 155 height 34
